Goal: Information Seeking & Learning: Learn about a topic

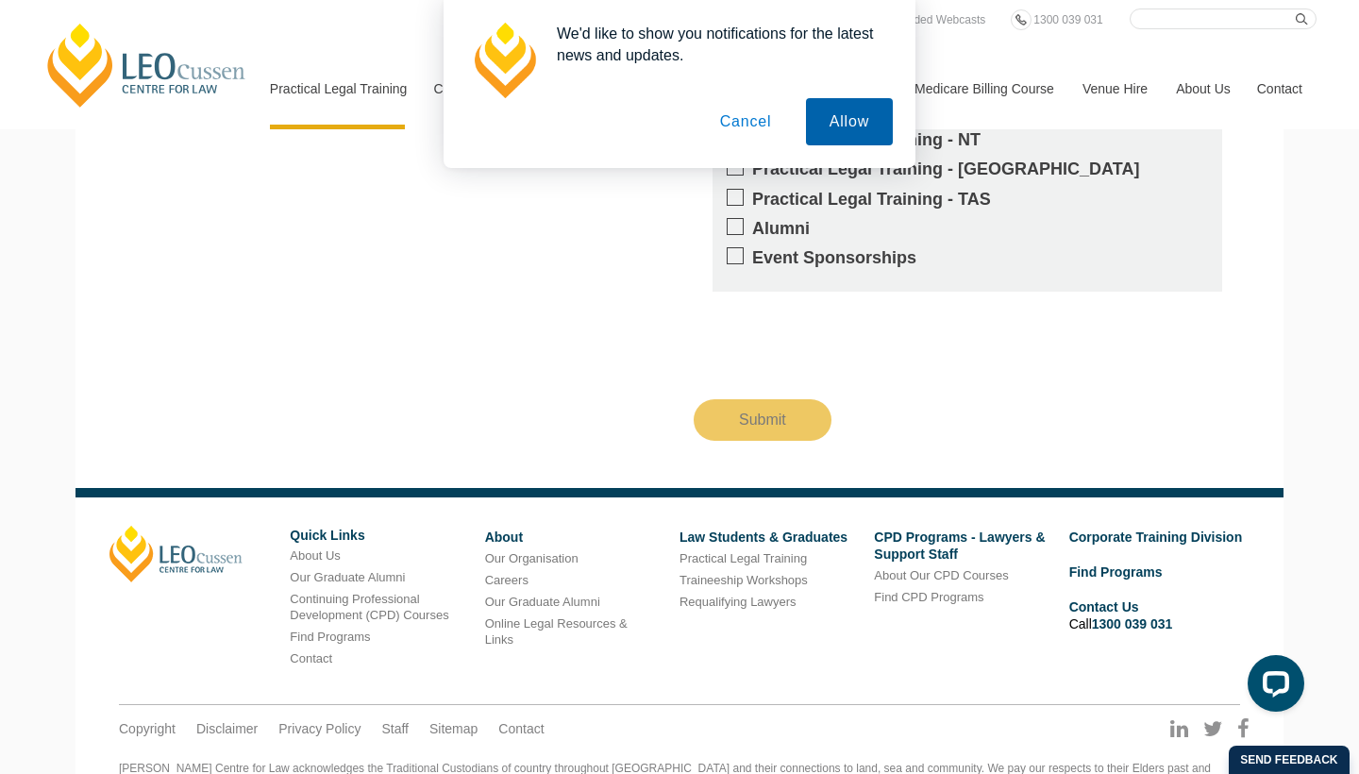
click at [834, 121] on button "Allow" at bounding box center [849, 121] width 87 height 47
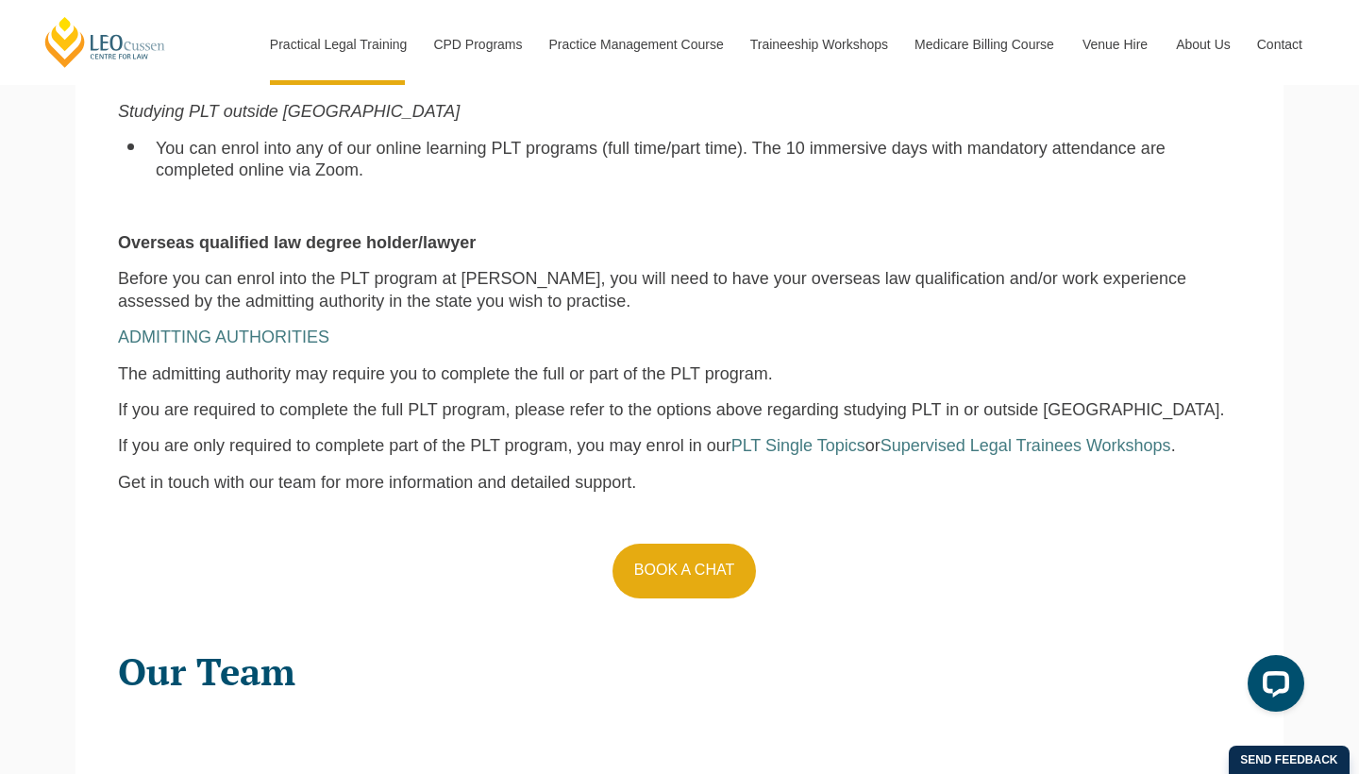
scroll to position [1631, 0]
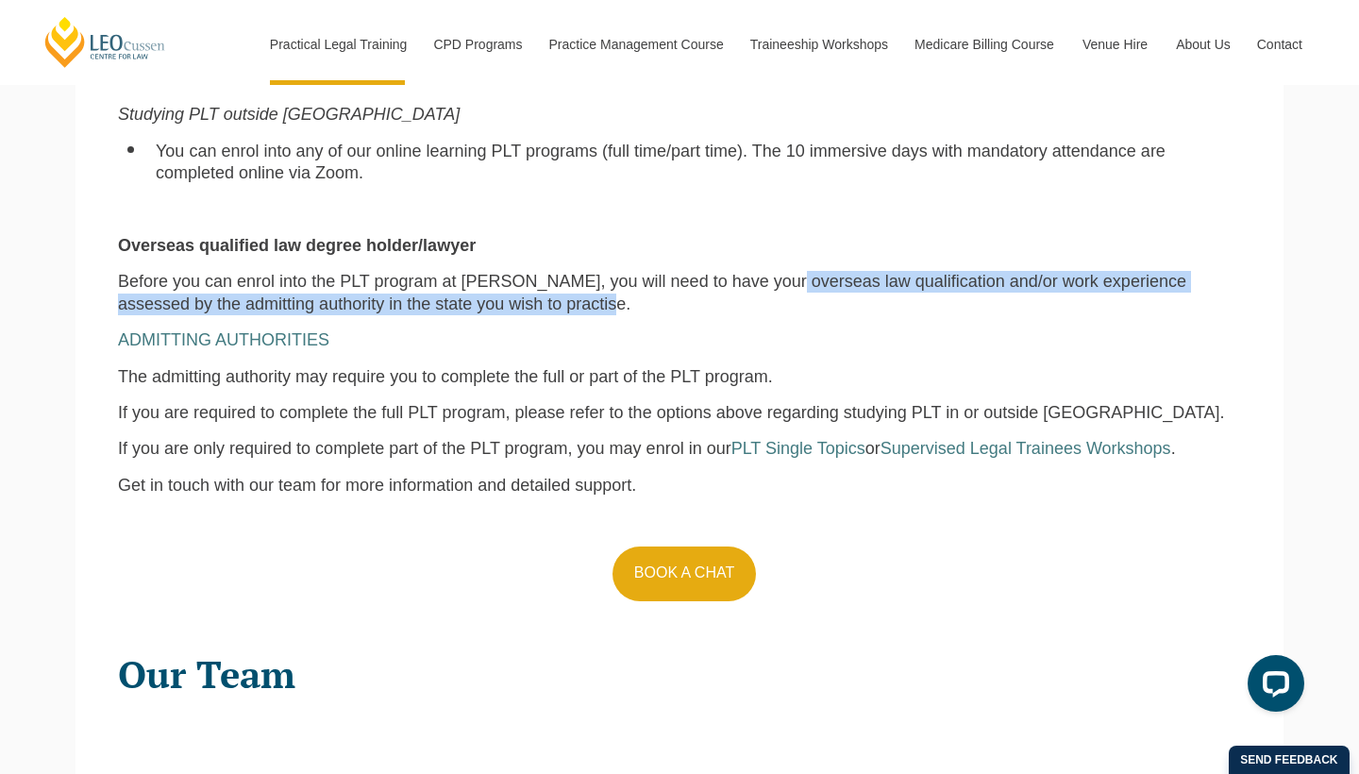
drag, startPoint x: 755, startPoint y: 251, endPoint x: 498, endPoint y: 270, distance: 257.3
click at [498, 272] on span "Before you can enrol into the PLT program at Leo Cussen, you will need to have …" at bounding box center [652, 292] width 1068 height 41
copy span "erseas law qualification and/or work experience assessed by the admitting autho…"
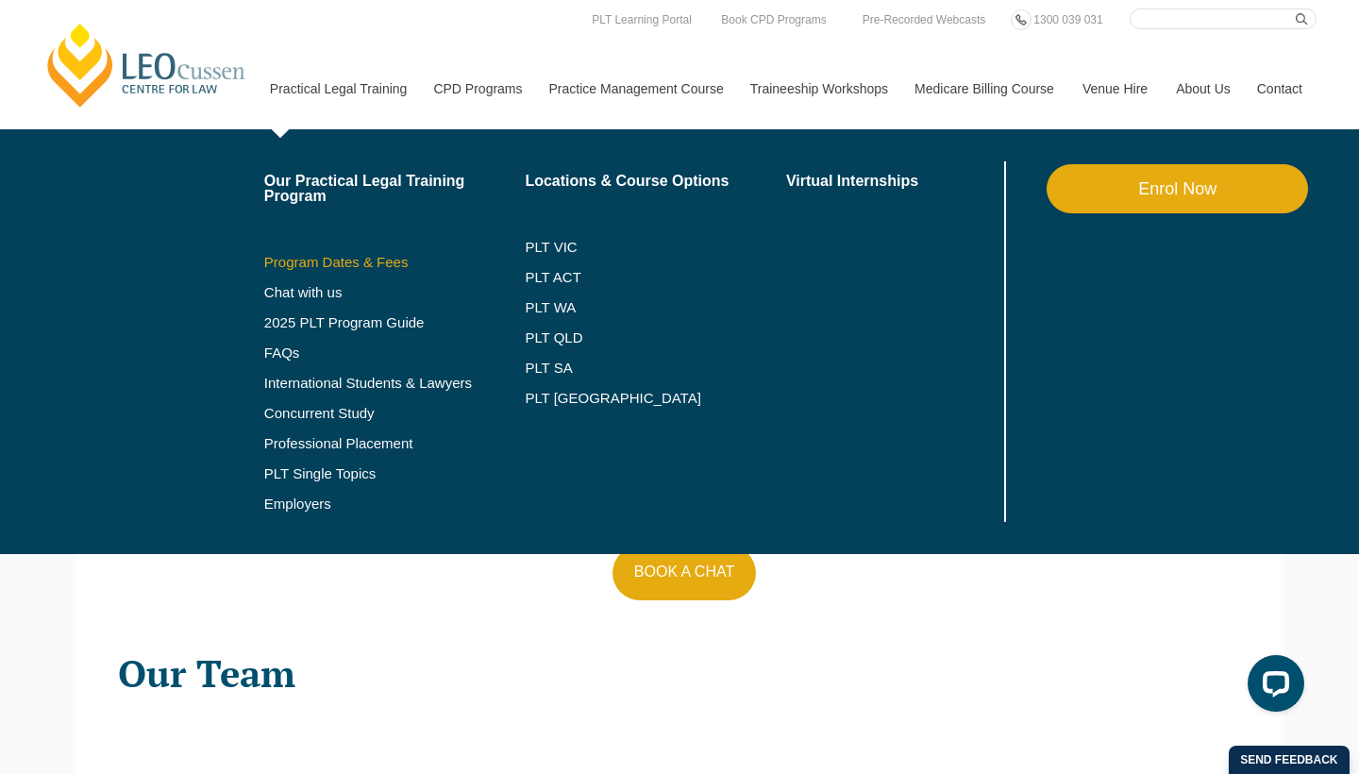
click at [322, 262] on link "Program Dates & Fees" at bounding box center [394, 262] width 261 height 15
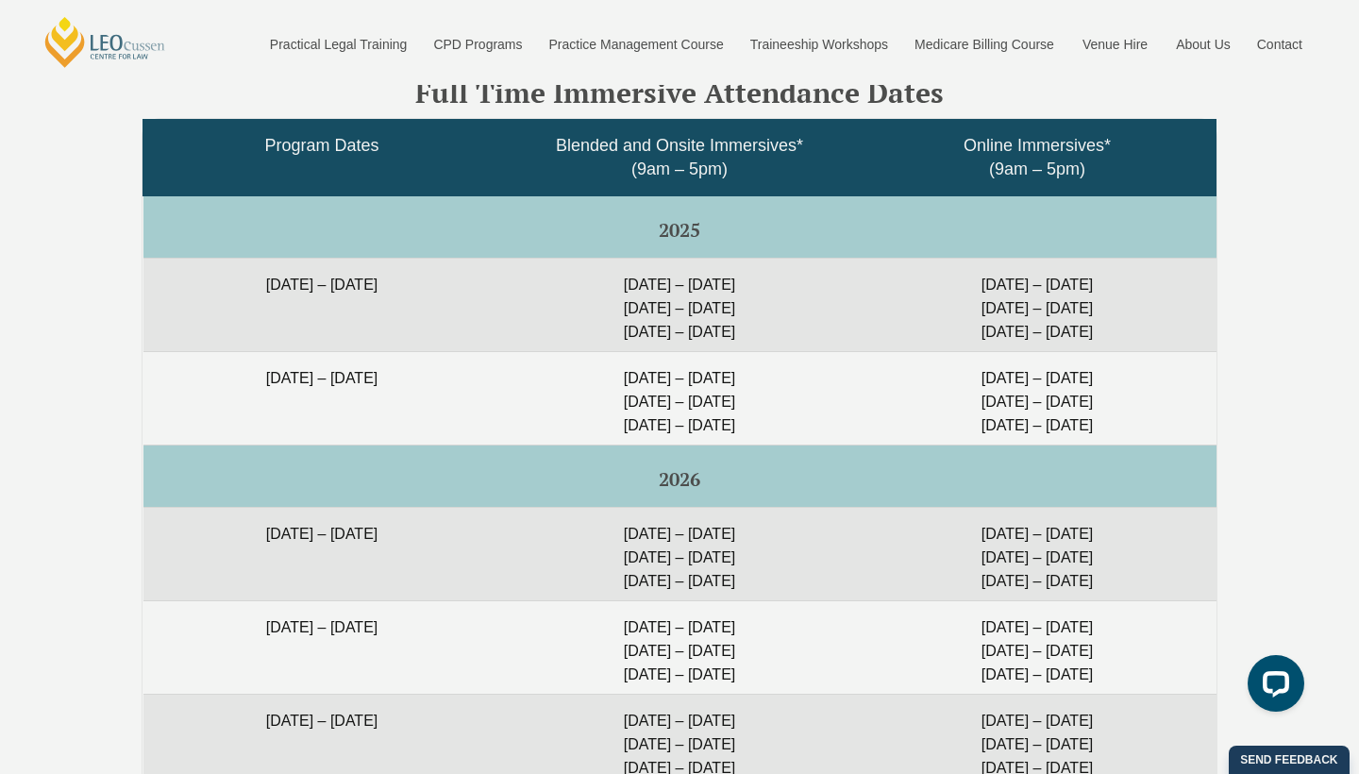
scroll to position [3125, 0]
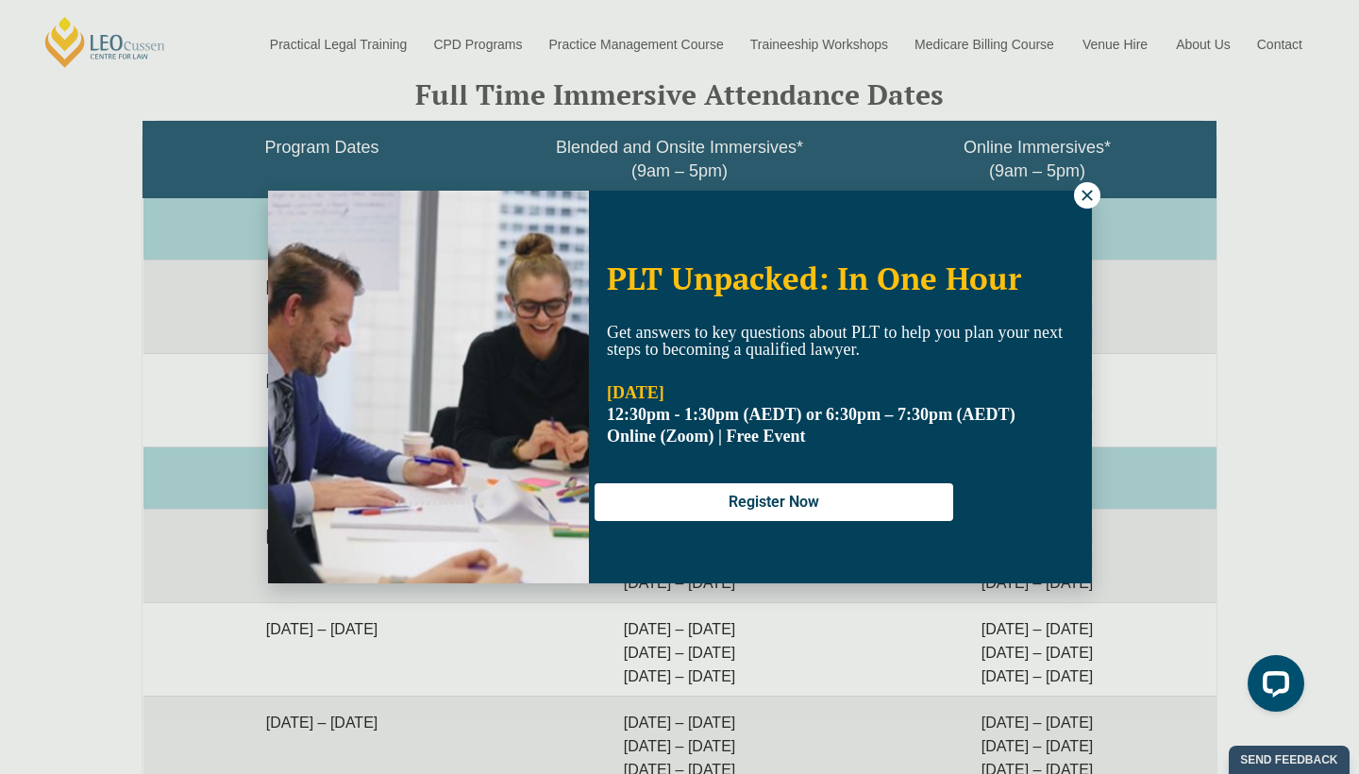
click at [1089, 192] on icon at bounding box center [1087, 195] width 17 height 17
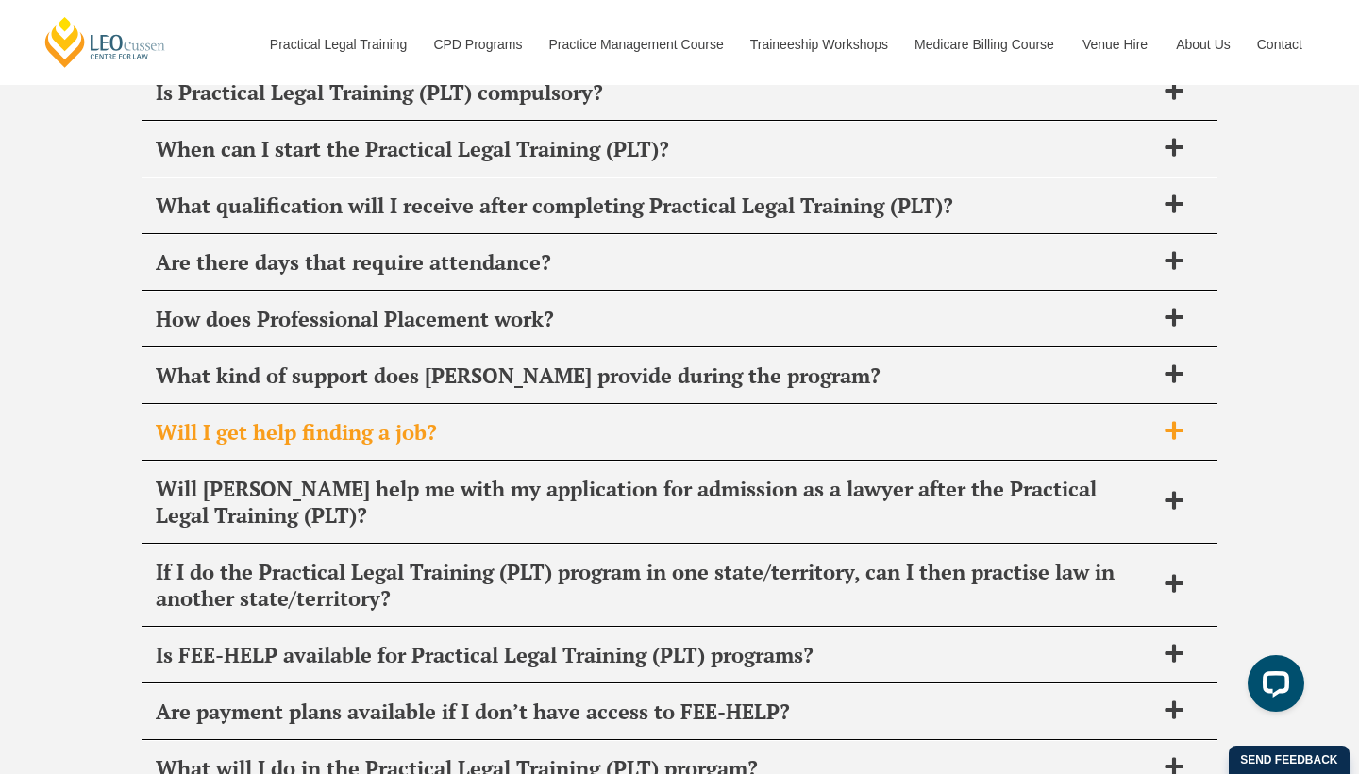
scroll to position [7465, 0]
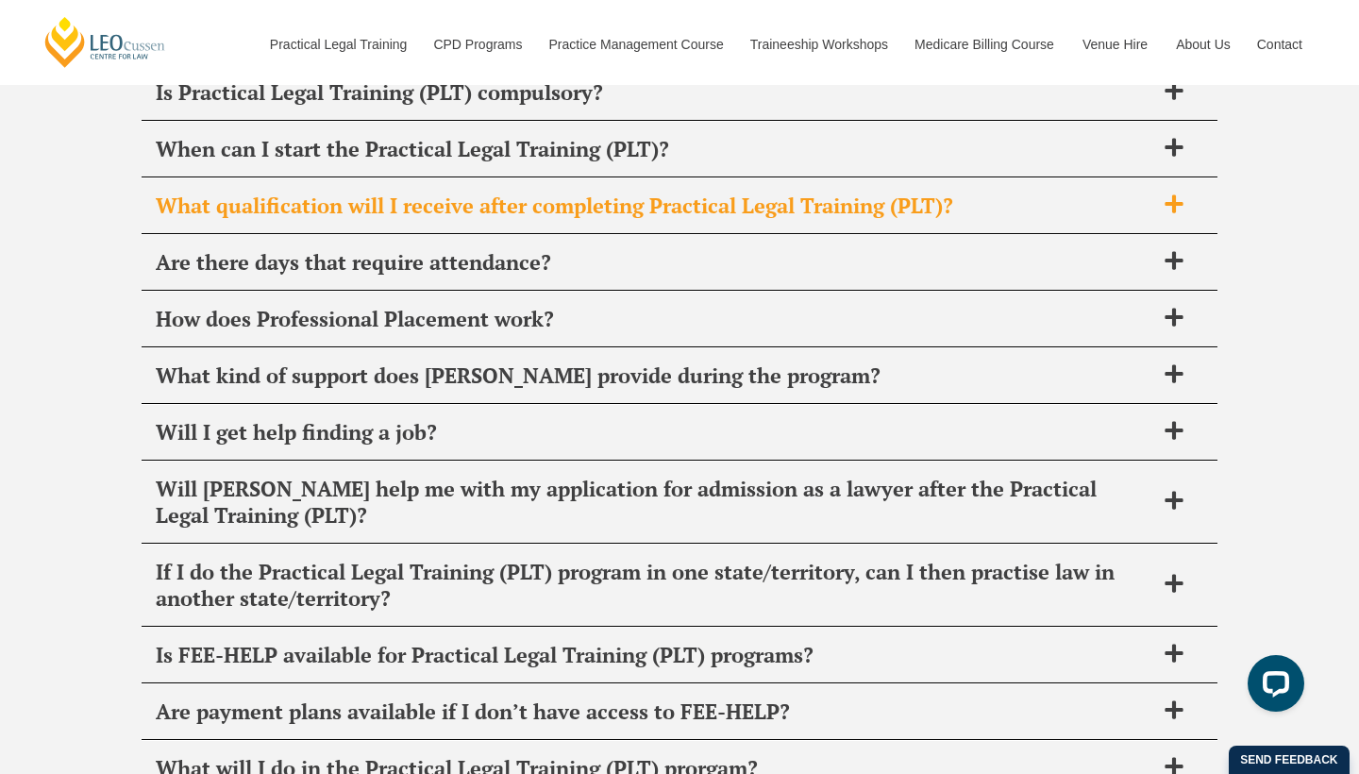
click at [861, 200] on div "What qualification will I receive after completing Practical Legal Training (PL…" at bounding box center [680, 206] width 1076 height 56
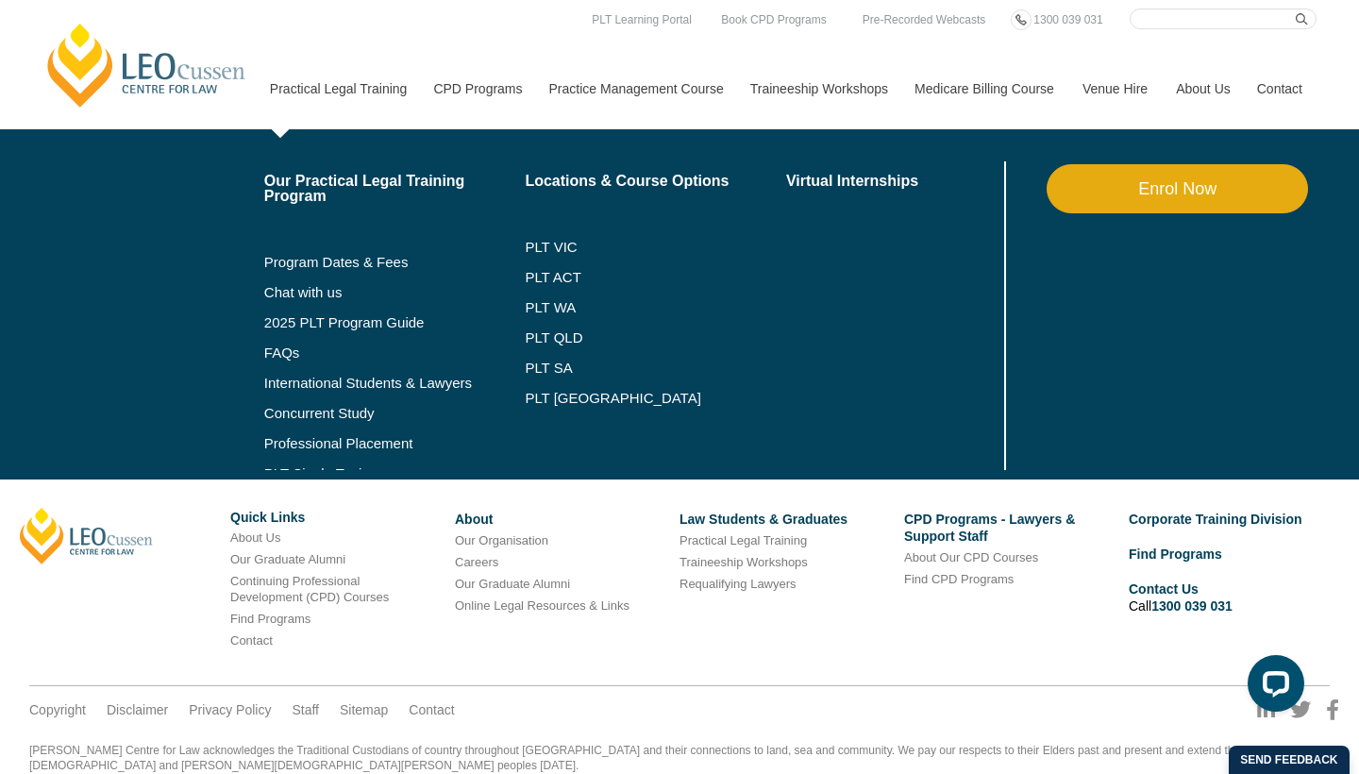
scroll to position [10341, 0]
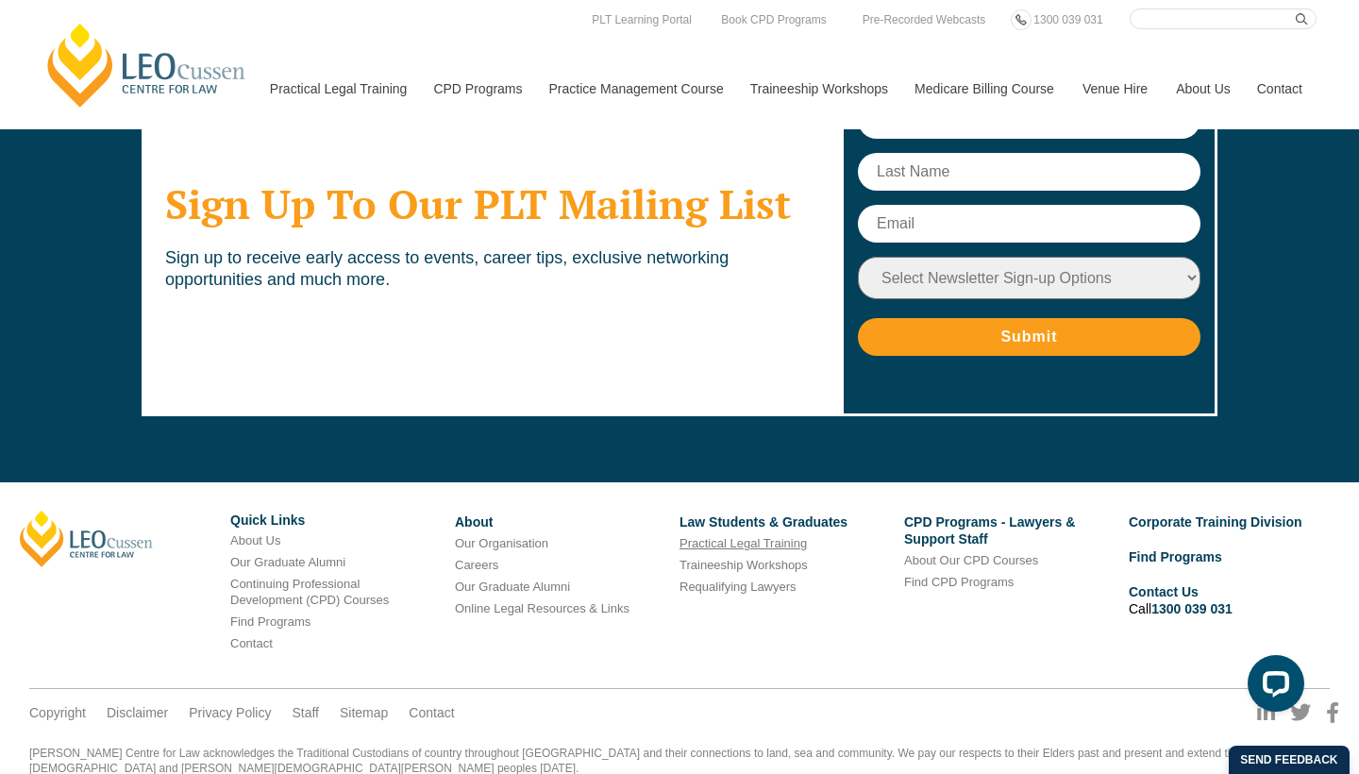
click at [787, 536] on link "Practical Legal Training" at bounding box center [742, 543] width 127 height 14
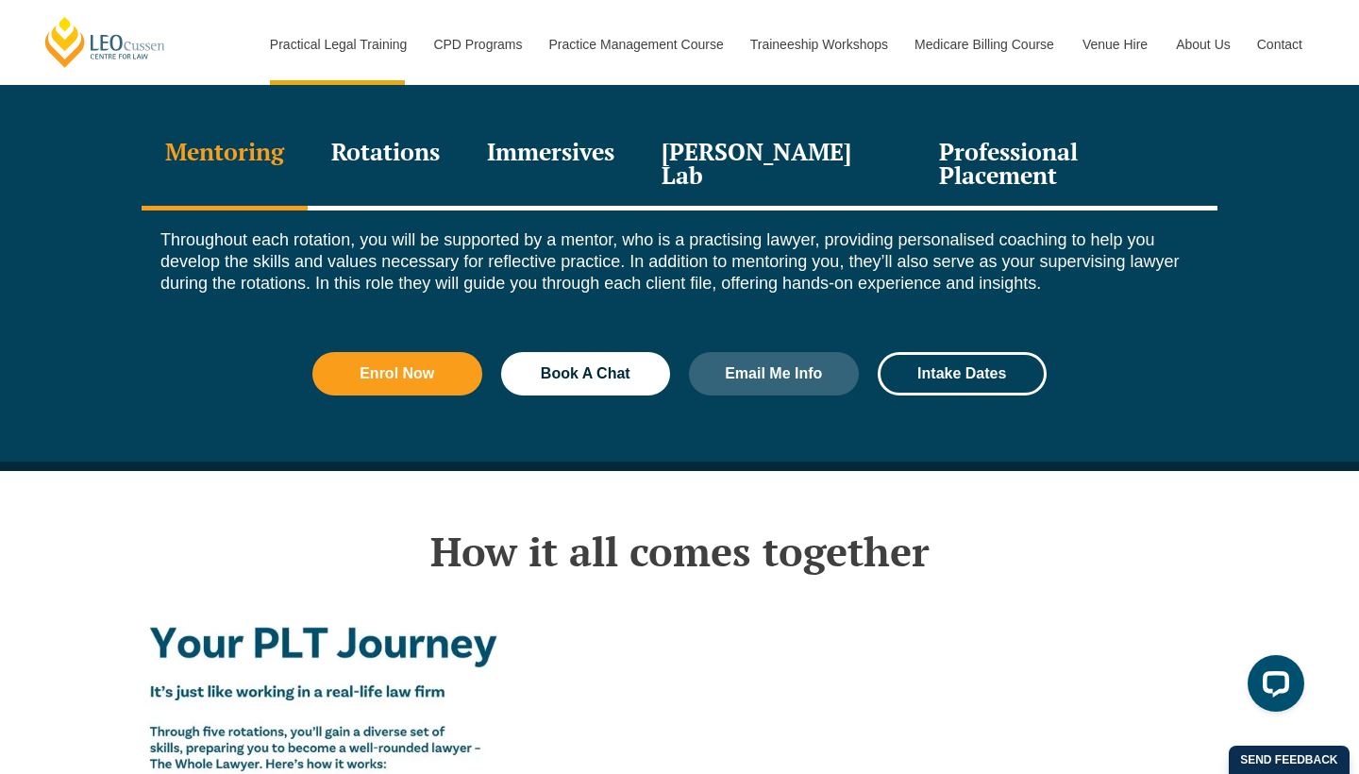
scroll to position [2738, 0]
click at [951, 121] on div "Professional Placement" at bounding box center [1066, 166] width 302 height 90
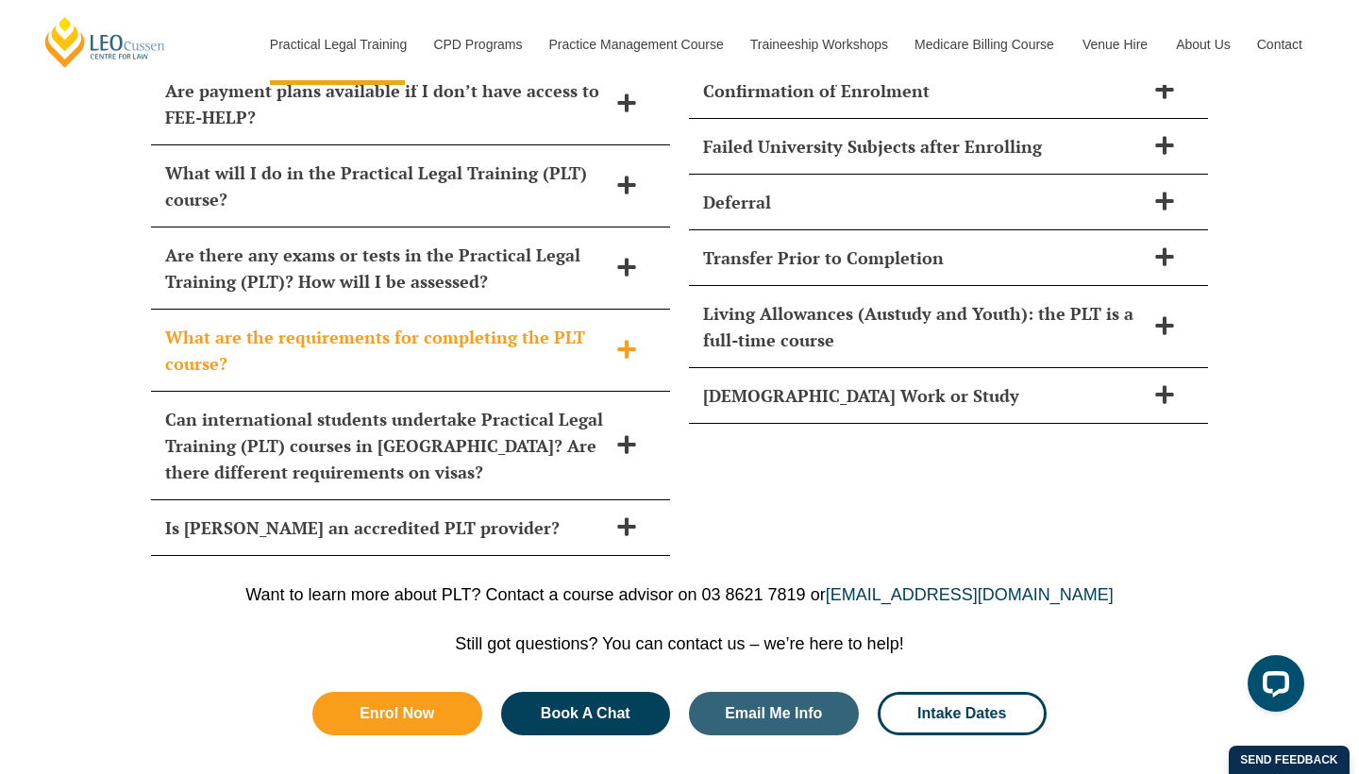
scroll to position [8922, 0]
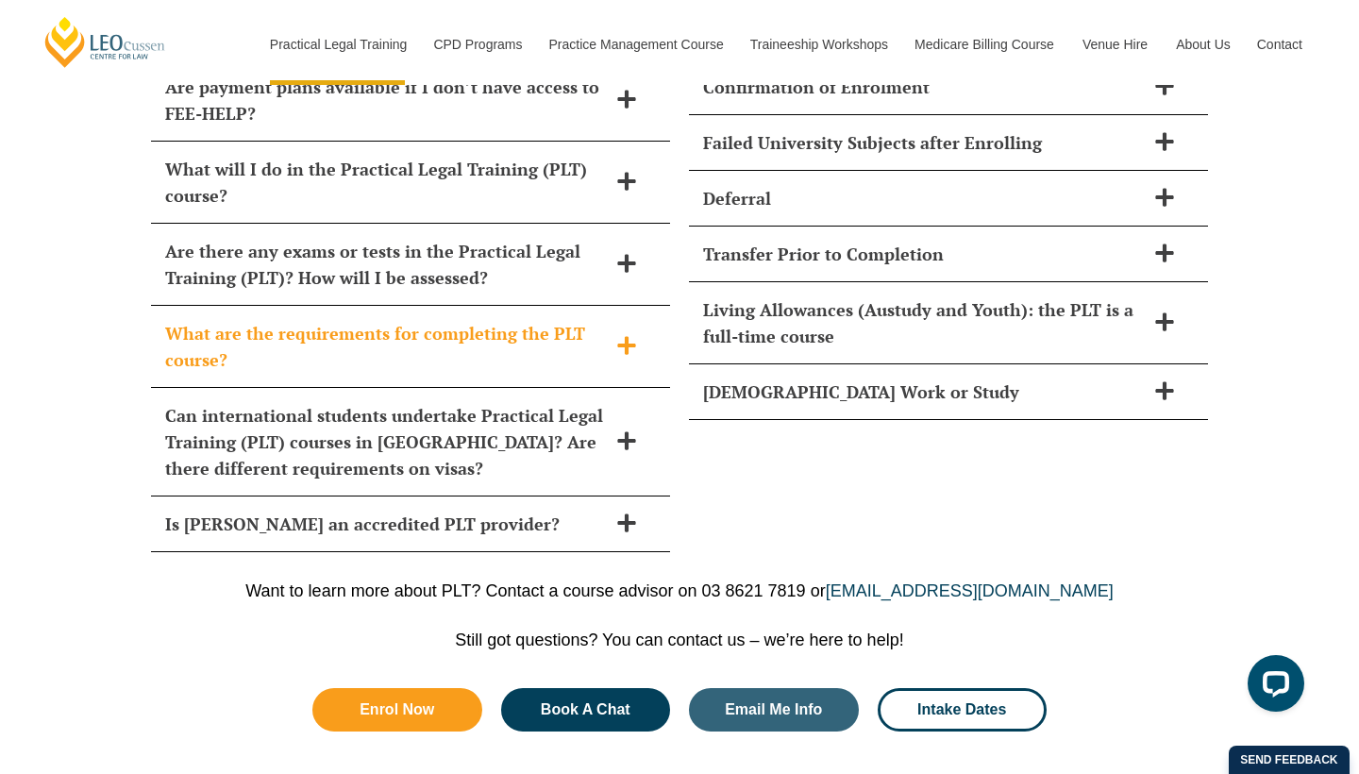
click at [289, 307] on div "What are the requirements for completing the PLT course?" at bounding box center [410, 347] width 519 height 82
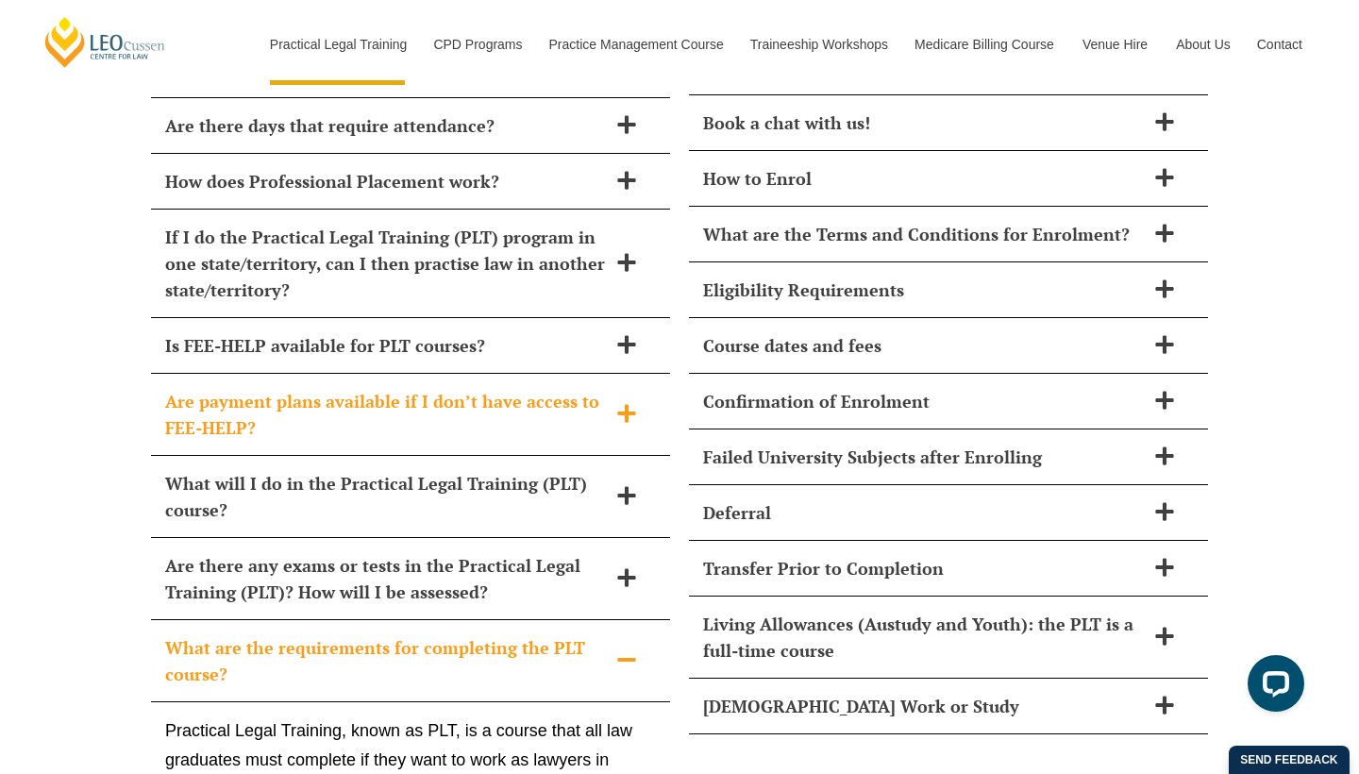
scroll to position [8606, 0]
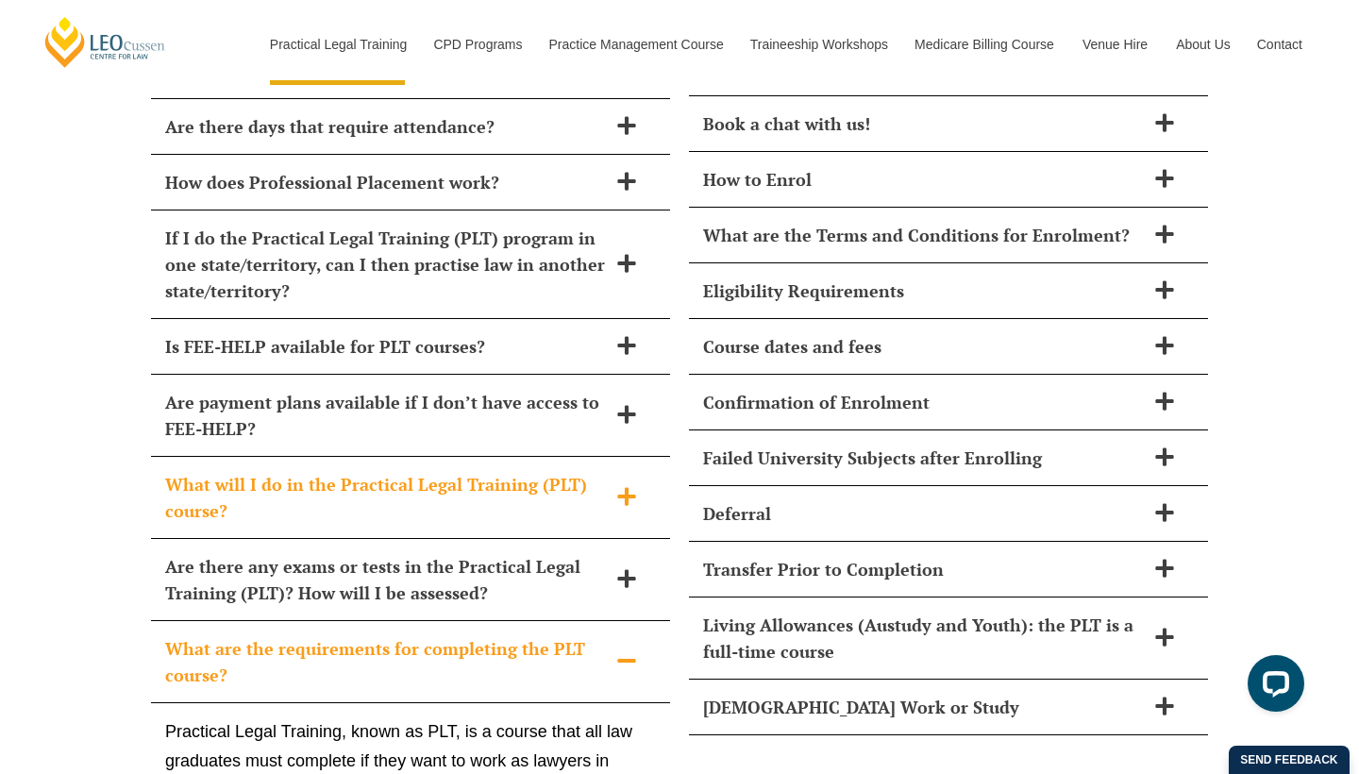
click at [484, 457] on div "What will I do in the Practical Legal Training (PLT) course?" at bounding box center [410, 498] width 519 height 82
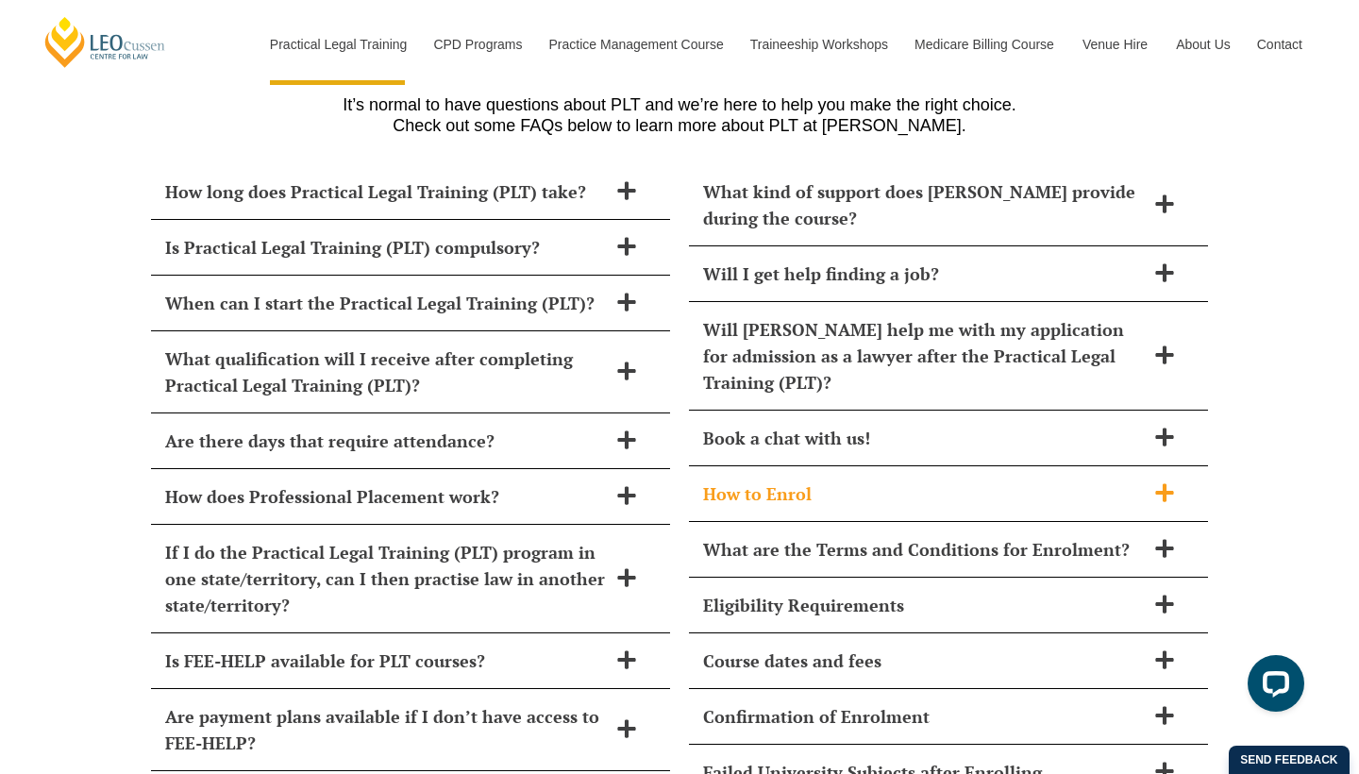
scroll to position [8292, 0]
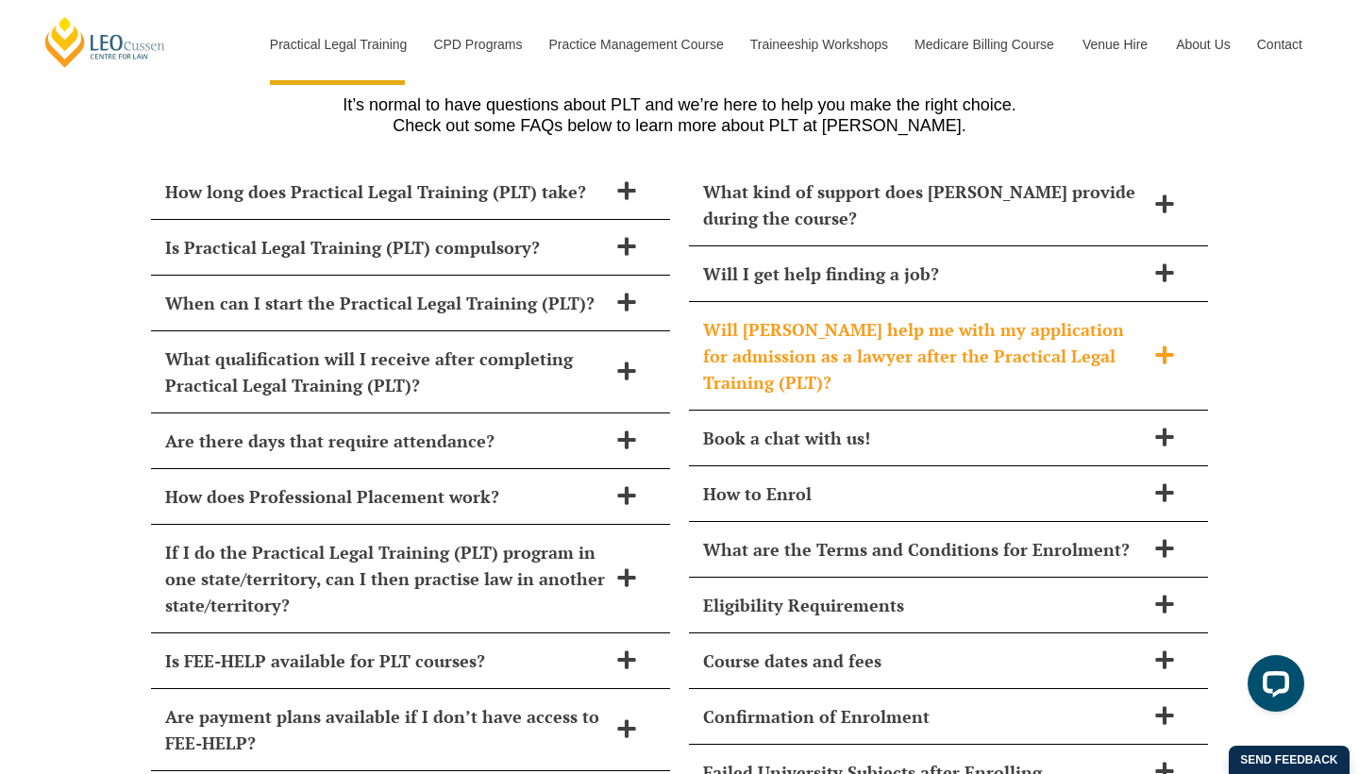
click at [911, 316] on h2 "Will [PERSON_NAME] help me with my application for admission as a lawyer after …" at bounding box center [924, 355] width 442 height 79
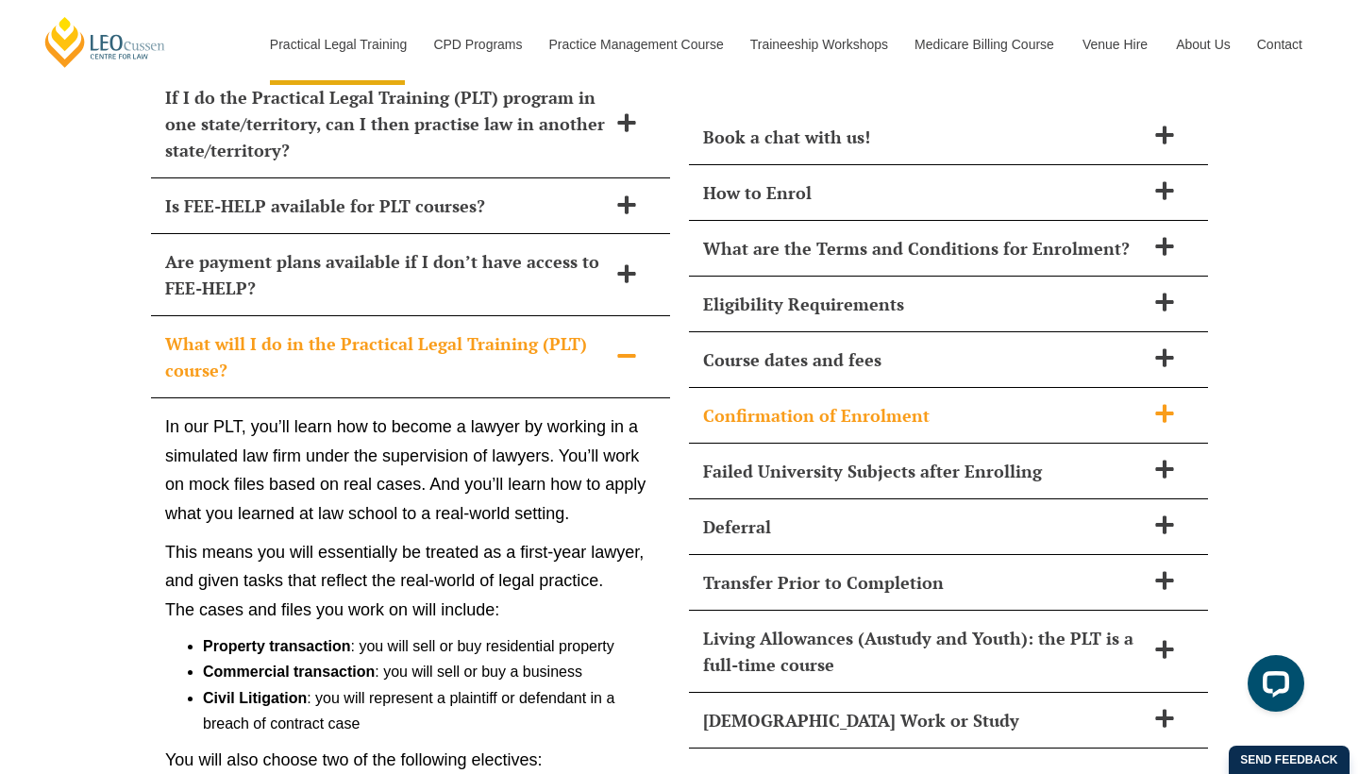
scroll to position [8749, 0]
